Goal: Communication & Community: Answer question/provide support

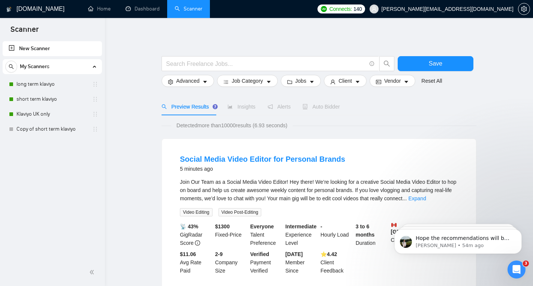
click at [333, 111] on div "Auto Bidder" at bounding box center [320, 107] width 37 height 8
click at [34, 82] on link "long term klaviyo" at bounding box center [51, 84] width 71 height 15
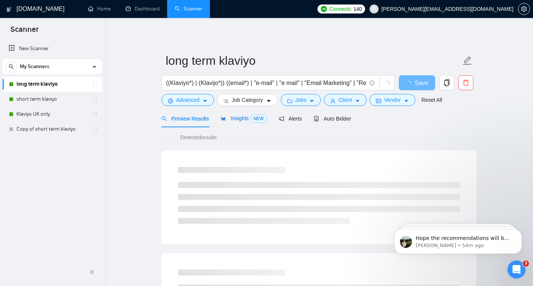
click at [233, 120] on span "Insights NEW" at bounding box center [244, 118] width 46 height 6
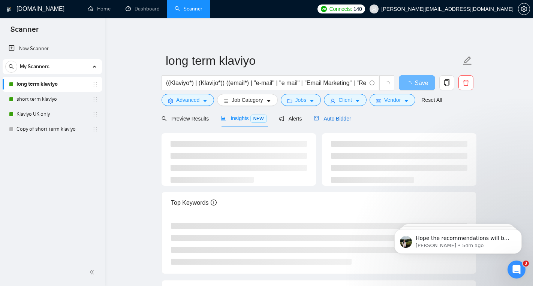
click at [323, 118] on span "Auto Bidder" at bounding box center [332, 119] width 37 height 6
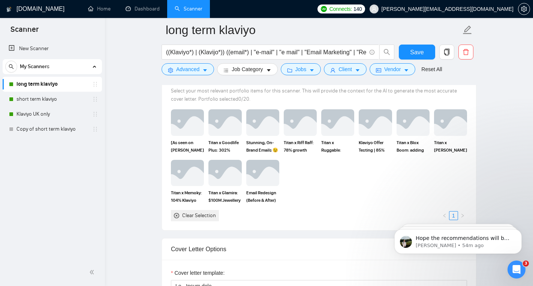
scroll to position [809, 0]
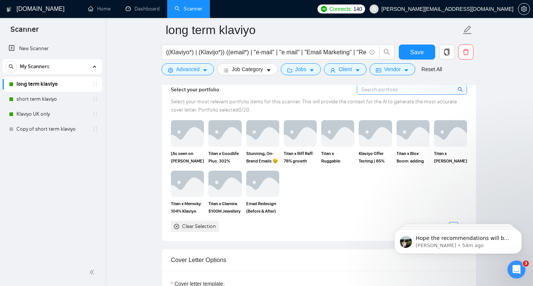
click at [189, 225] on div "Clear Selection" at bounding box center [199, 227] width 34 height 8
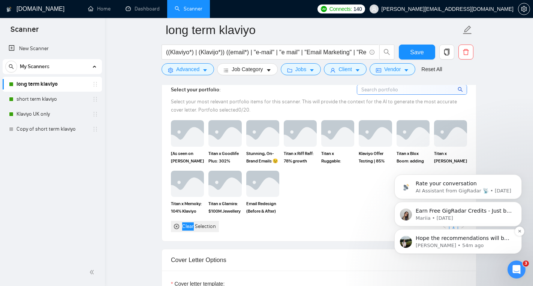
click at [447, 244] on p "[PERSON_NAME] • 54m ago" at bounding box center [464, 246] width 97 height 7
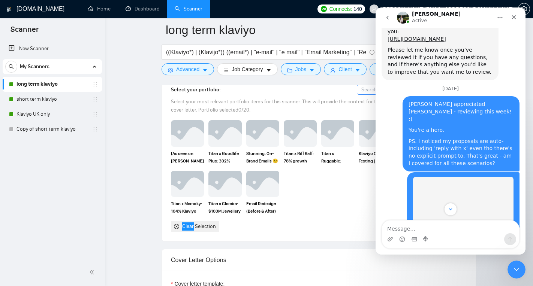
scroll to position [1770, 0]
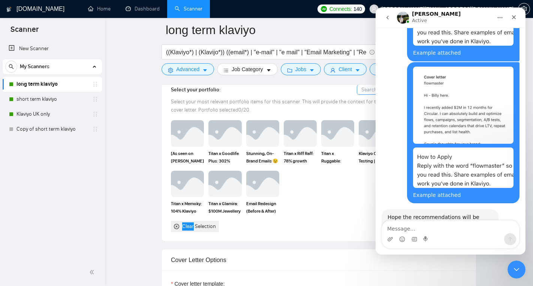
click at [425, 234] on div "Intercom messenger" at bounding box center [426, 240] width 6 height 12
click at [426, 228] on textarea "Message…" at bounding box center [450, 227] width 137 height 13
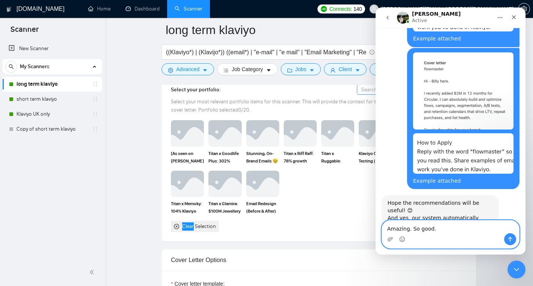
scroll to position [1785, 0]
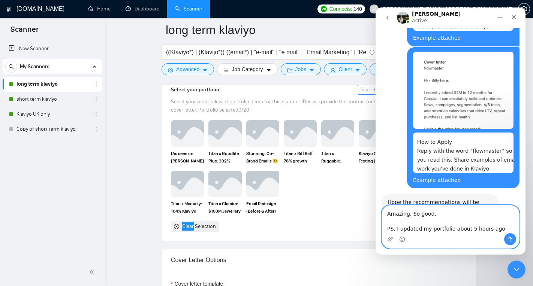
type textarea "Amazing. So good. PS. I updated my portfolio about 5 hours ago -"
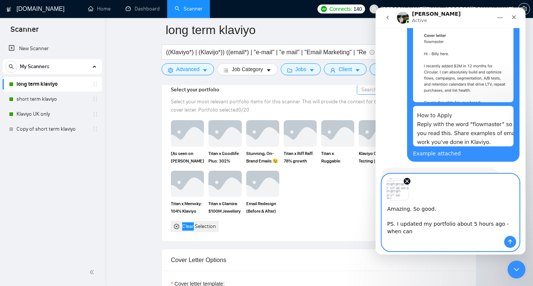
scroll to position [1816, 0]
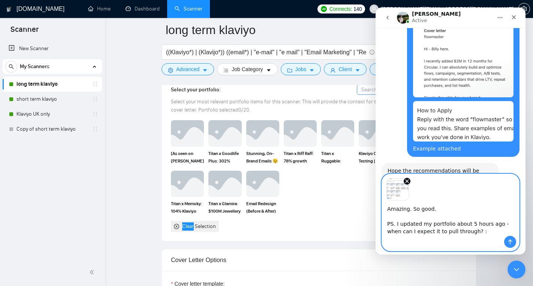
type textarea "Amazing. So good. PS. I updated my portfolio about 5 hours ago - when can I exp…"
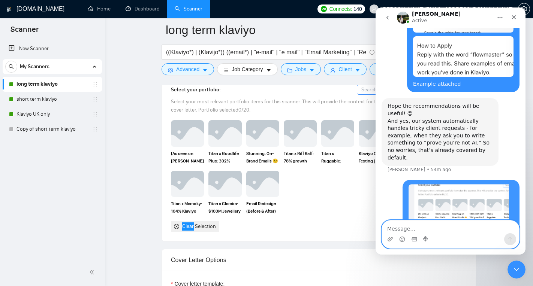
scroll to position [1891, 0]
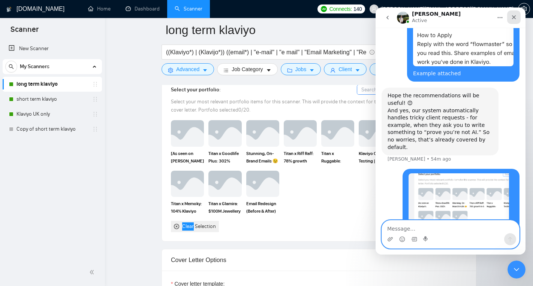
click at [517, 15] on icon "Close" at bounding box center [514, 17] width 6 height 6
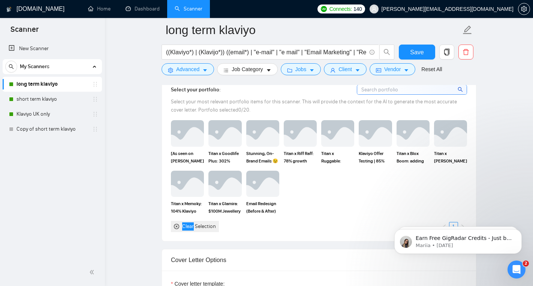
scroll to position [1851, 0]
